Goal: Task Accomplishment & Management: Complete application form

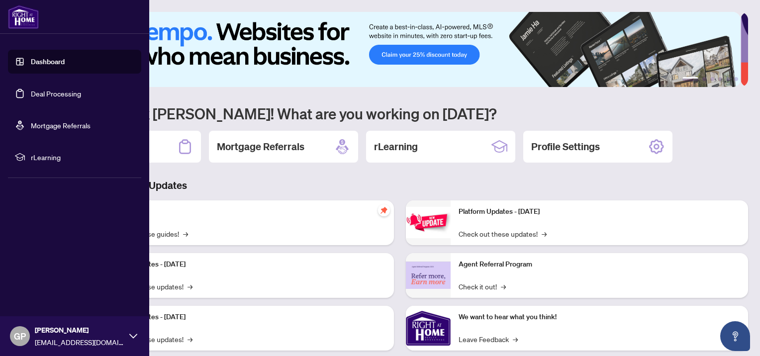
click at [40, 94] on link "Deal Processing" at bounding box center [56, 93] width 50 height 9
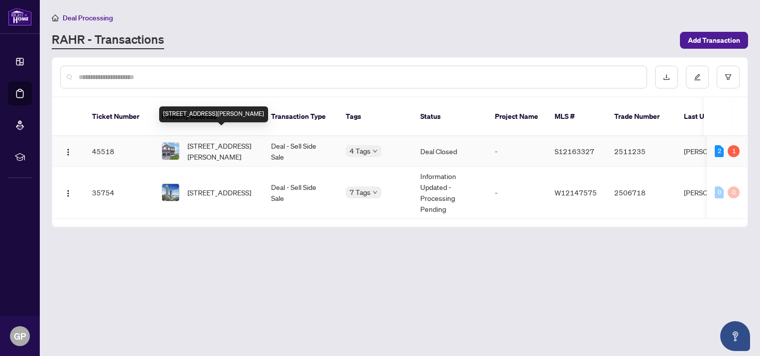
click at [236, 140] on span "[STREET_ADDRESS][PERSON_NAME]" at bounding box center [222, 151] width 68 height 22
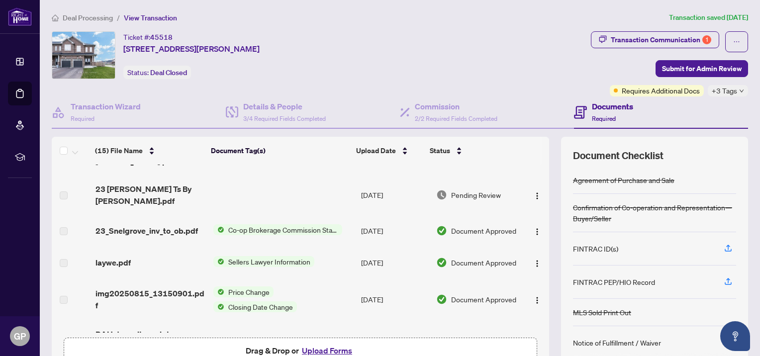
scroll to position [36, 0]
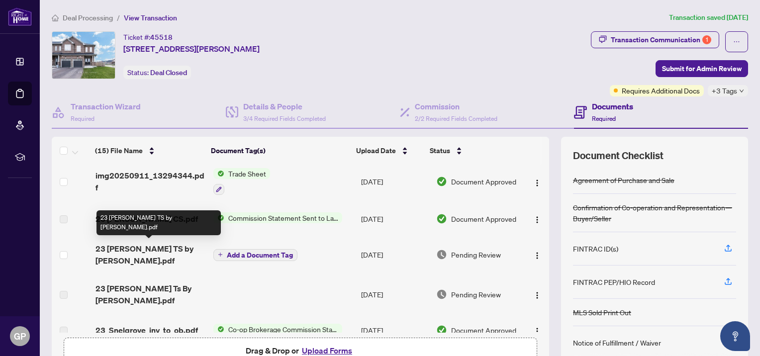
click at [143, 246] on span "23 [PERSON_NAME] TS by [PERSON_NAME].pdf" at bounding box center [151, 255] width 110 height 24
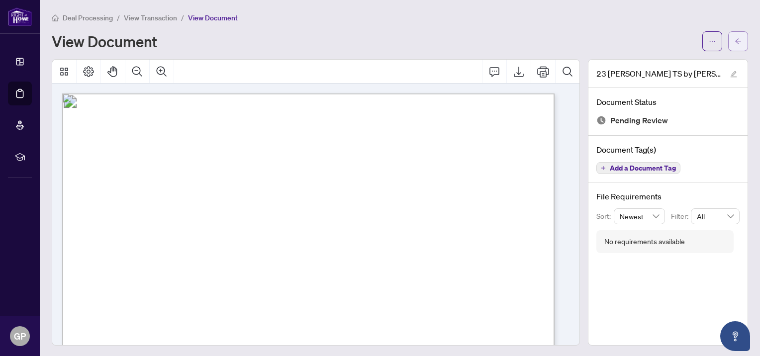
click at [735, 39] on icon "arrow-left" at bounding box center [738, 41] width 7 height 7
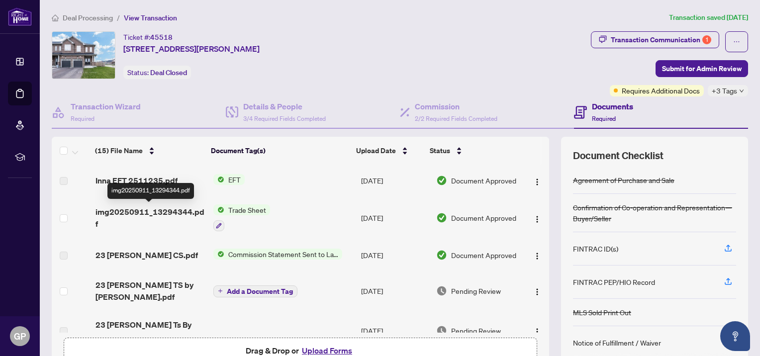
click at [147, 208] on span "img20250911_13294344.pdf" at bounding box center [151, 218] width 110 height 24
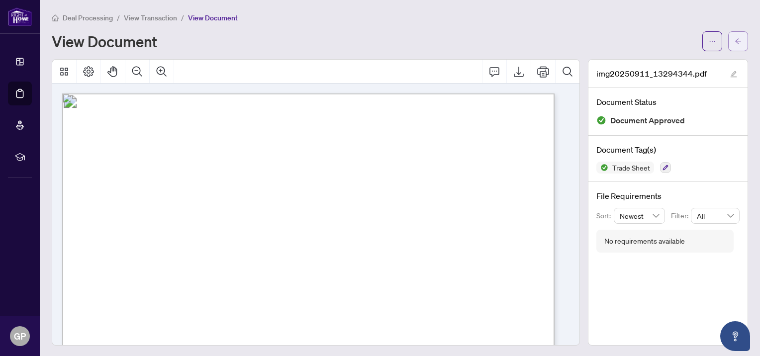
click at [735, 45] on span "button" at bounding box center [738, 41] width 7 height 16
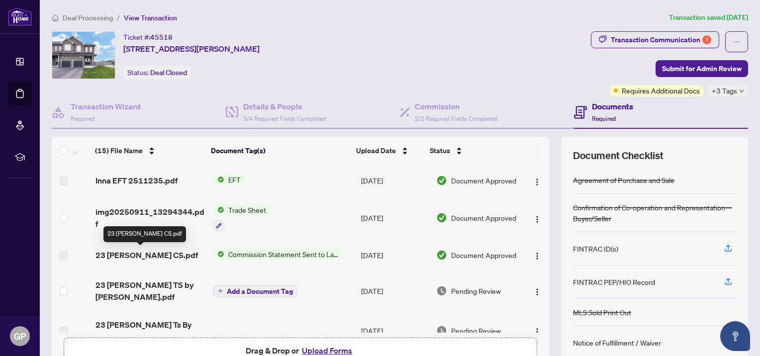
click at [164, 257] on span "23 [PERSON_NAME] CS.pdf" at bounding box center [147, 255] width 103 height 12
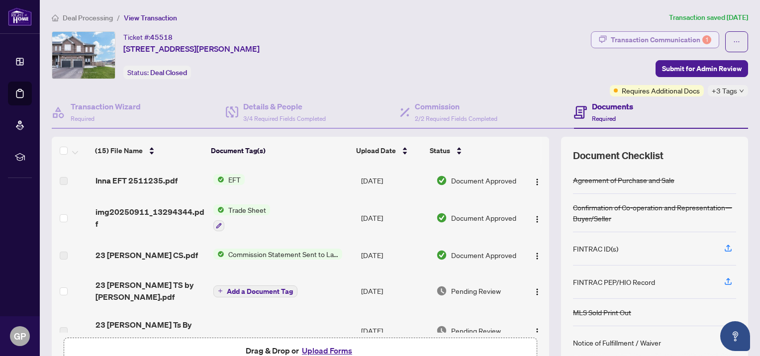
click at [680, 33] on div "Transaction Communication 1" at bounding box center [661, 40] width 101 height 16
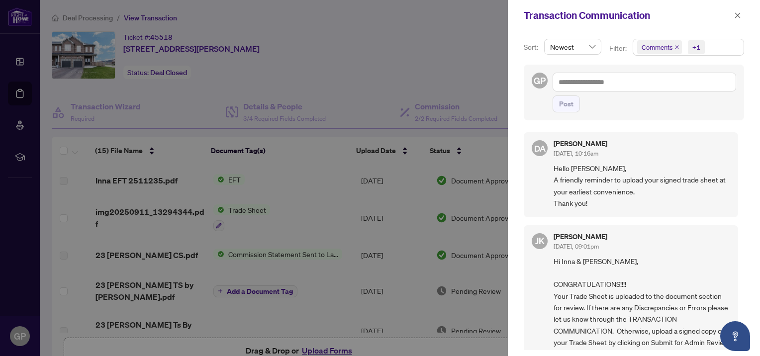
click at [731, 15] on div "Transaction Communication" at bounding box center [628, 15] width 208 height 15
click at [734, 17] on button "button" at bounding box center [738, 15] width 13 height 12
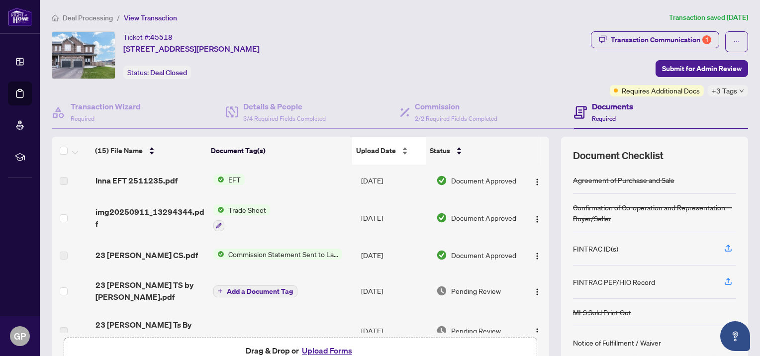
scroll to position [60, 0]
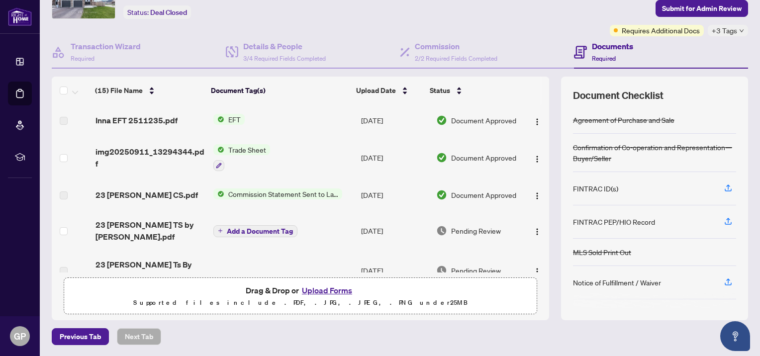
click at [320, 294] on button "Upload Forms" at bounding box center [327, 290] width 56 height 13
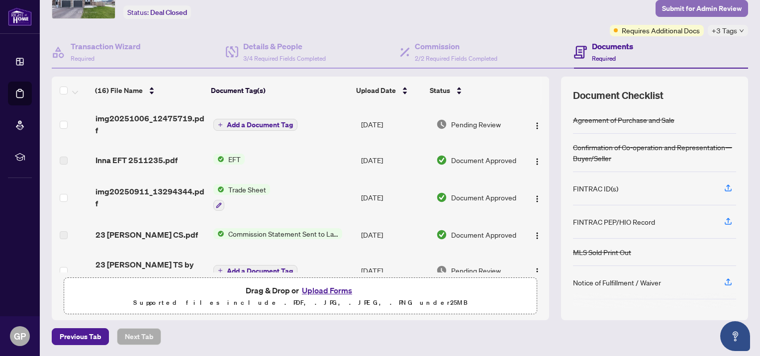
click at [663, 9] on span "Submit for Admin Review" at bounding box center [702, 8] width 80 height 16
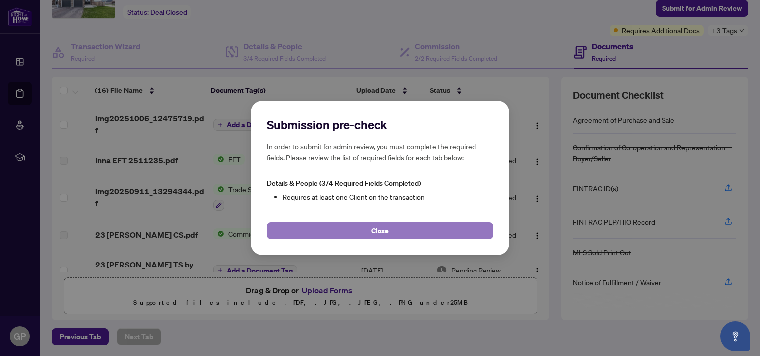
click at [424, 223] on button "Close" at bounding box center [380, 230] width 227 height 17
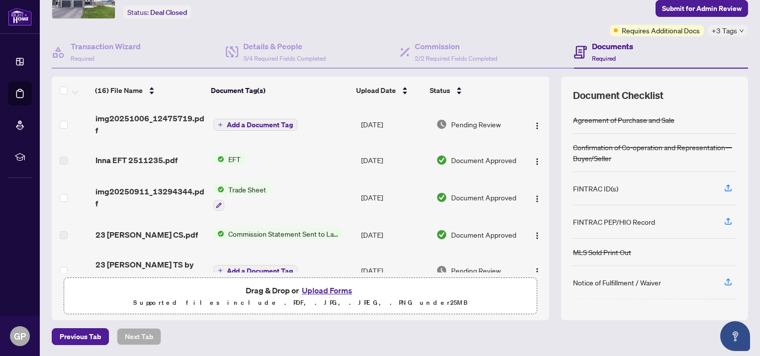
scroll to position [0, 0]
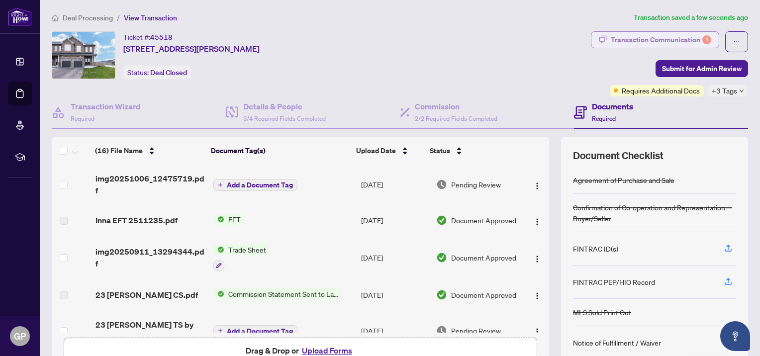
click at [620, 38] on div "Transaction Communication 1" at bounding box center [661, 40] width 101 height 16
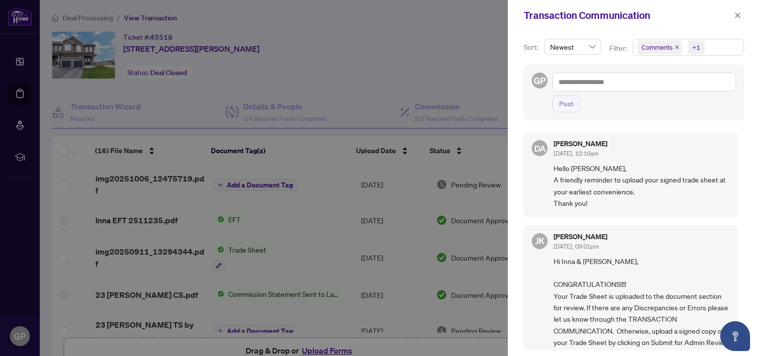
click at [569, 163] on span "Hello [PERSON_NAME], A friendly reminder to upload your signed trade sheet at y…" at bounding box center [642, 186] width 177 height 47
click at [741, 12] on button "button" at bounding box center [738, 15] width 13 height 12
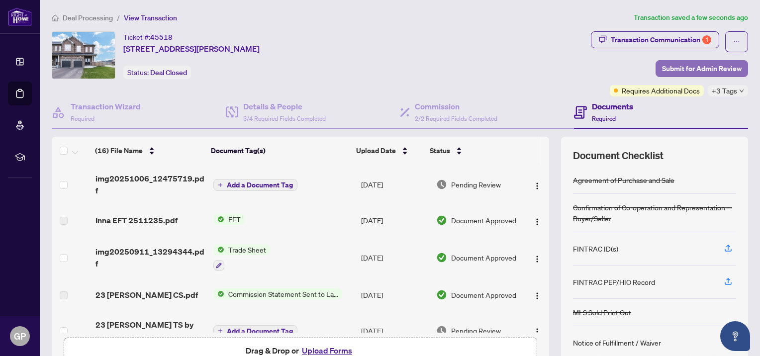
click at [675, 67] on span "Submit for Admin Review" at bounding box center [702, 69] width 80 height 16
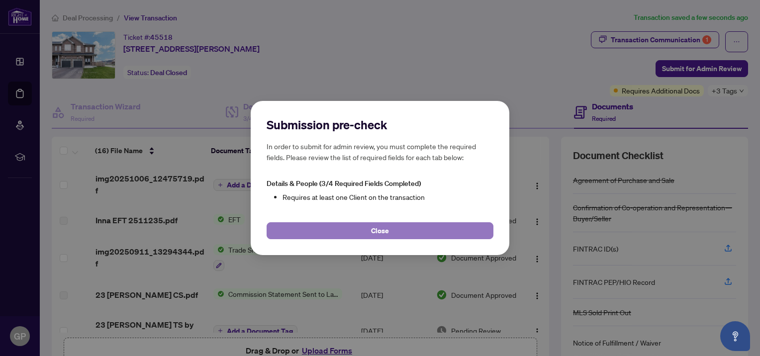
click at [422, 230] on button "Close" at bounding box center [380, 230] width 227 height 17
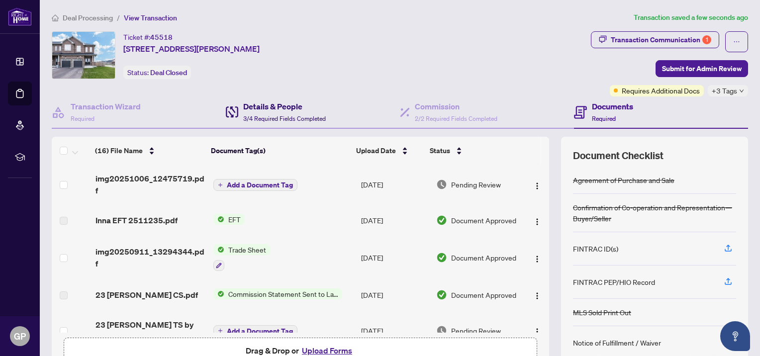
click at [309, 117] on span "3/4 Required Fields Completed" at bounding box center [284, 118] width 83 height 7
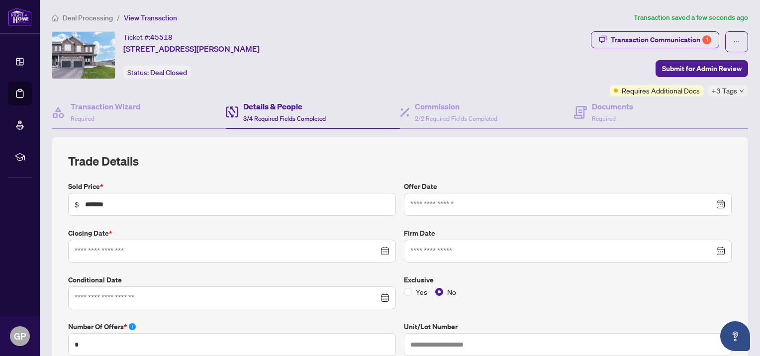
type input "**********"
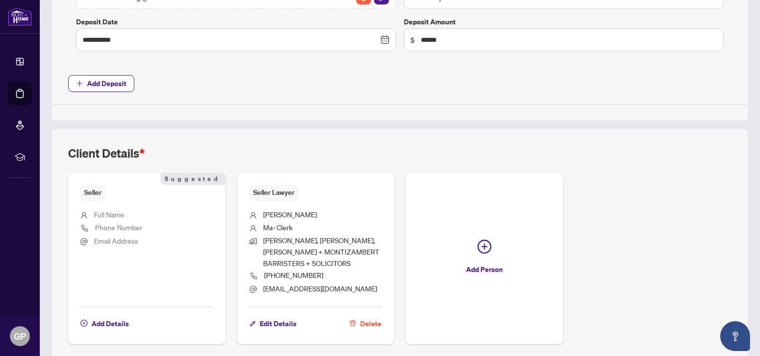
scroll to position [678, 0]
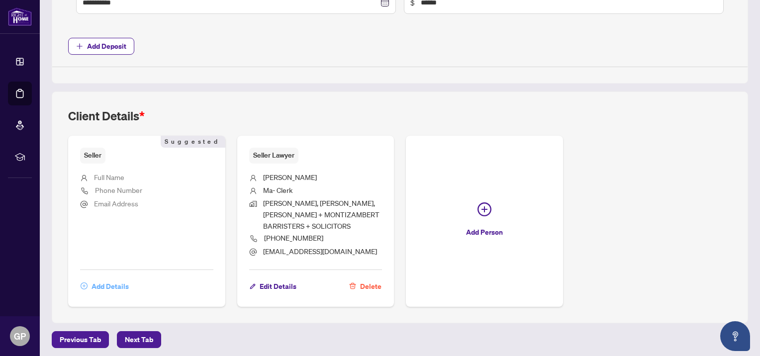
click at [115, 281] on span "Add Details" at bounding box center [110, 287] width 37 height 16
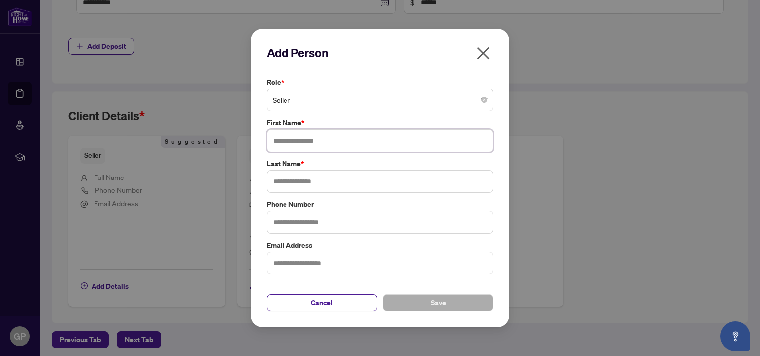
click at [325, 140] on input "text" at bounding box center [380, 140] width 227 height 23
type input "******"
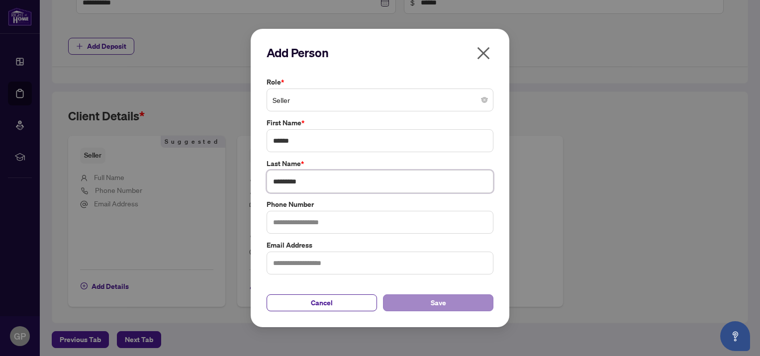
type input "*********"
click at [400, 303] on button "Save" at bounding box center [438, 303] width 110 height 17
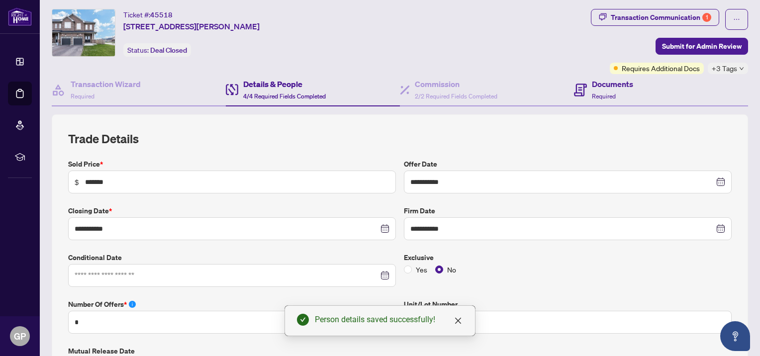
scroll to position [0, 0]
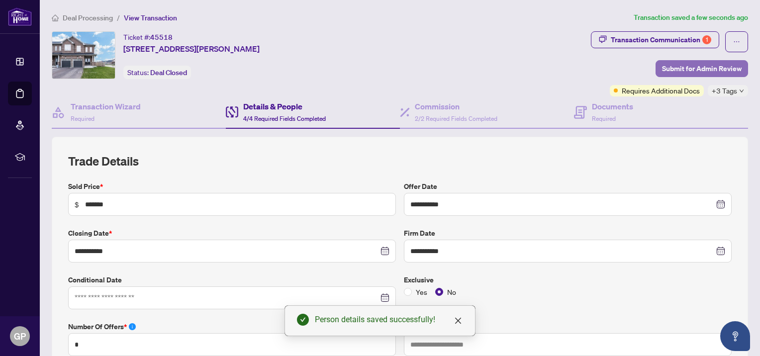
click at [662, 69] on span "Submit for Admin Review" at bounding box center [702, 69] width 80 height 16
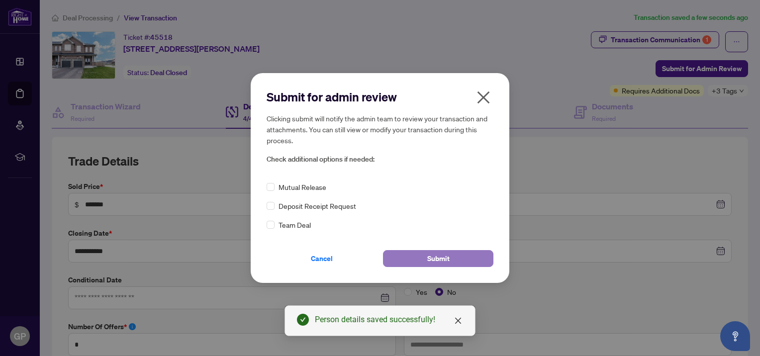
click at [445, 253] on span "Submit" at bounding box center [438, 259] width 22 height 16
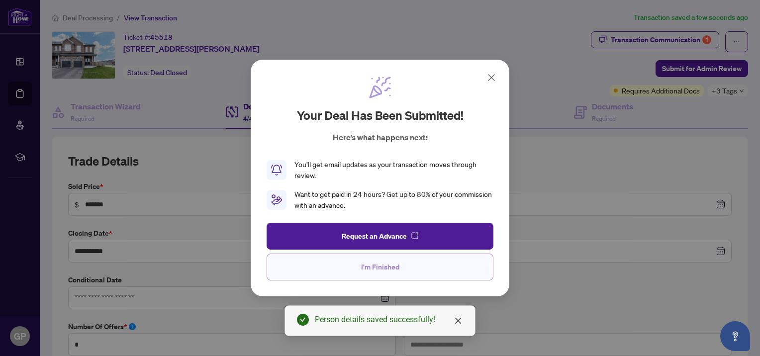
click at [420, 258] on button "I'm Finished" at bounding box center [380, 267] width 227 height 27
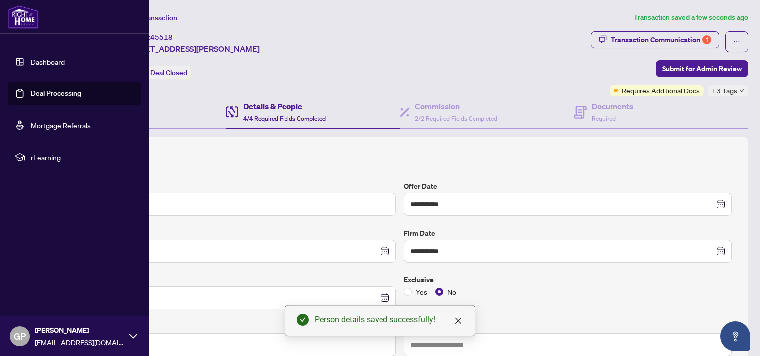
click at [40, 93] on link "Deal Processing" at bounding box center [56, 93] width 50 height 9
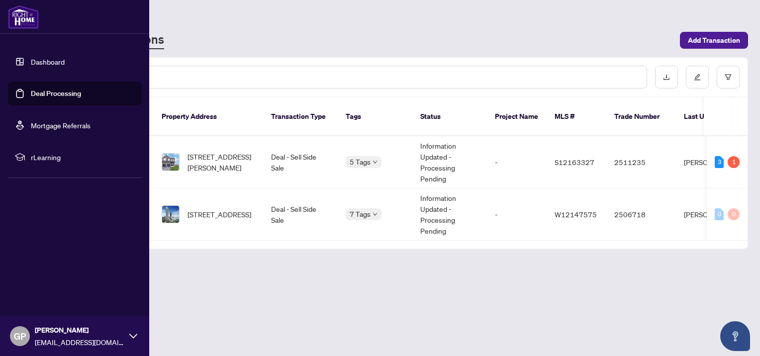
click at [48, 96] on link "Deal Processing" at bounding box center [56, 93] width 50 height 9
click at [46, 96] on link "Deal Processing" at bounding box center [56, 93] width 50 height 9
